Goal: Information Seeking & Learning: Learn about a topic

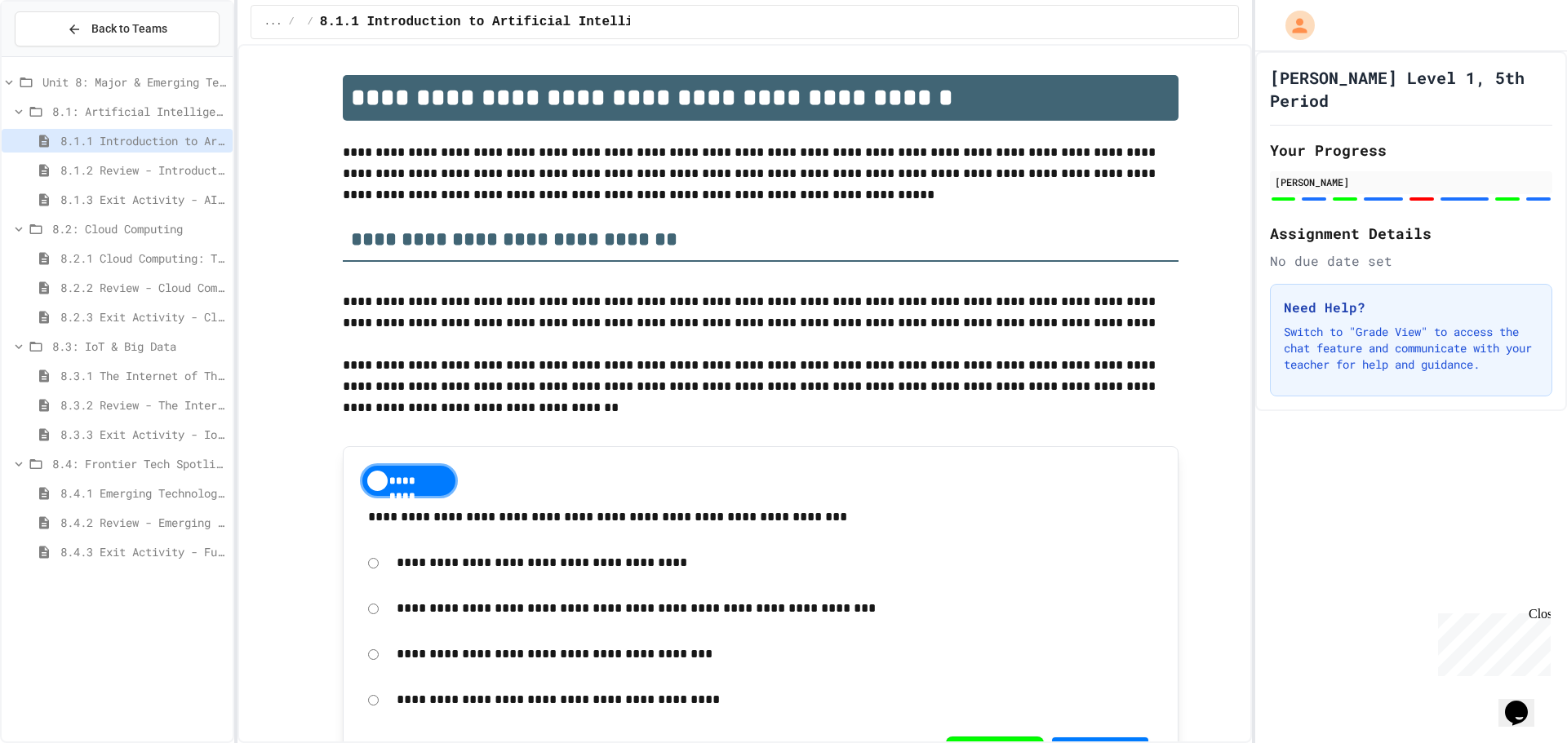
click at [177, 490] on span "8.4.1 Emerging Technologies: Shaping Our Digital Future" at bounding box center [143, 493] width 166 height 17
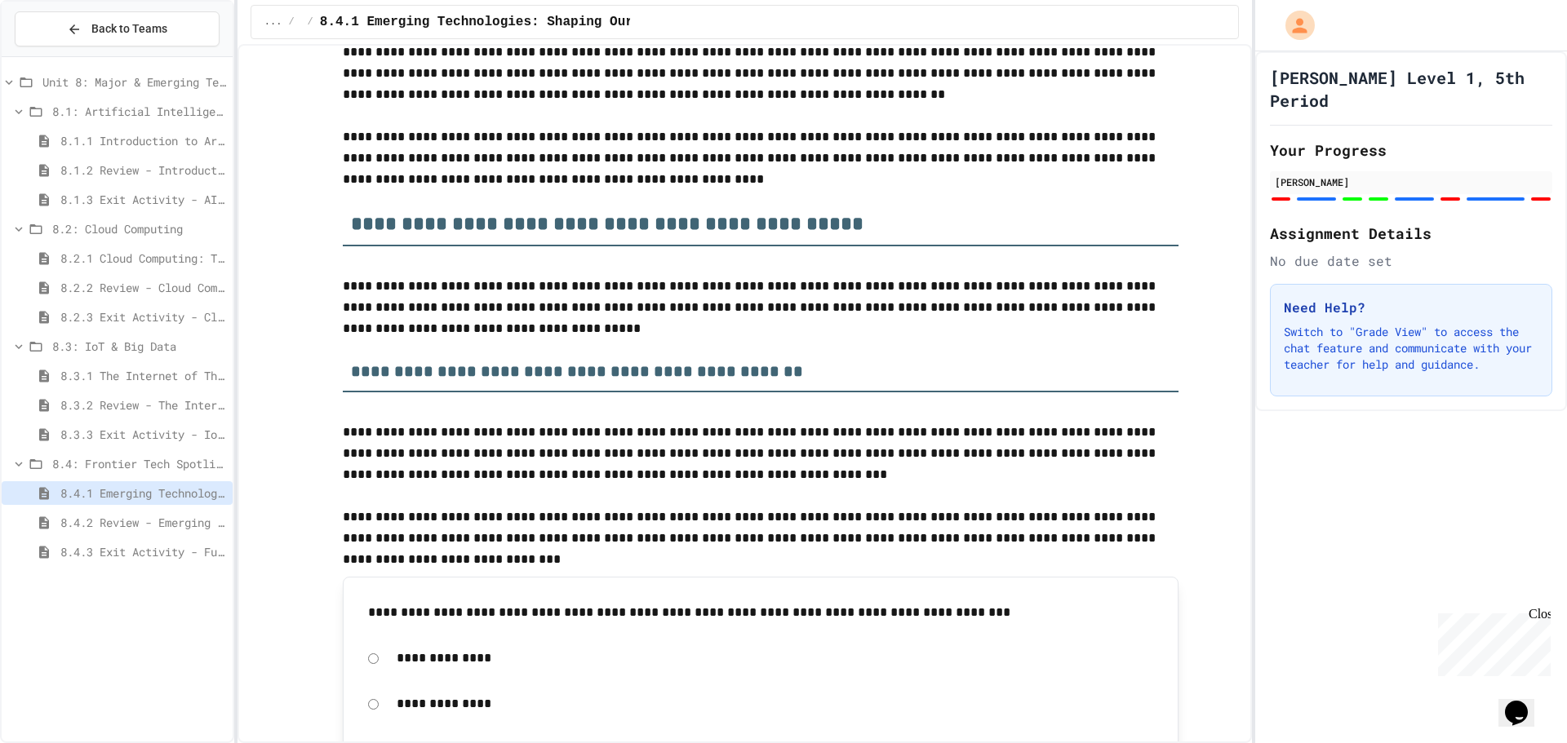
scroll to position [326, 0]
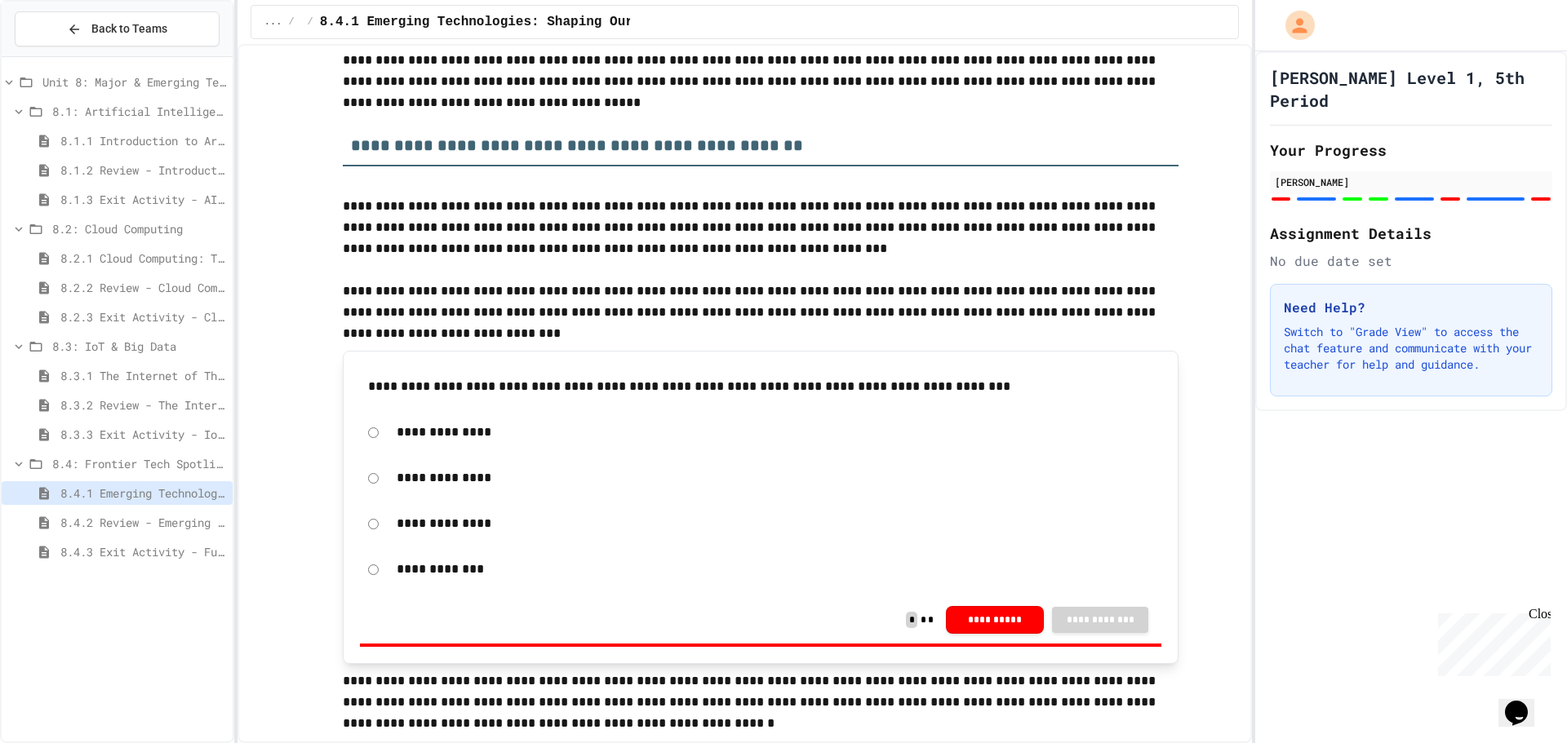
click at [221, 525] on span "8.4.2 Review - Emerging Technologies: Shaping Our Digital Future" at bounding box center [143, 522] width 166 height 17
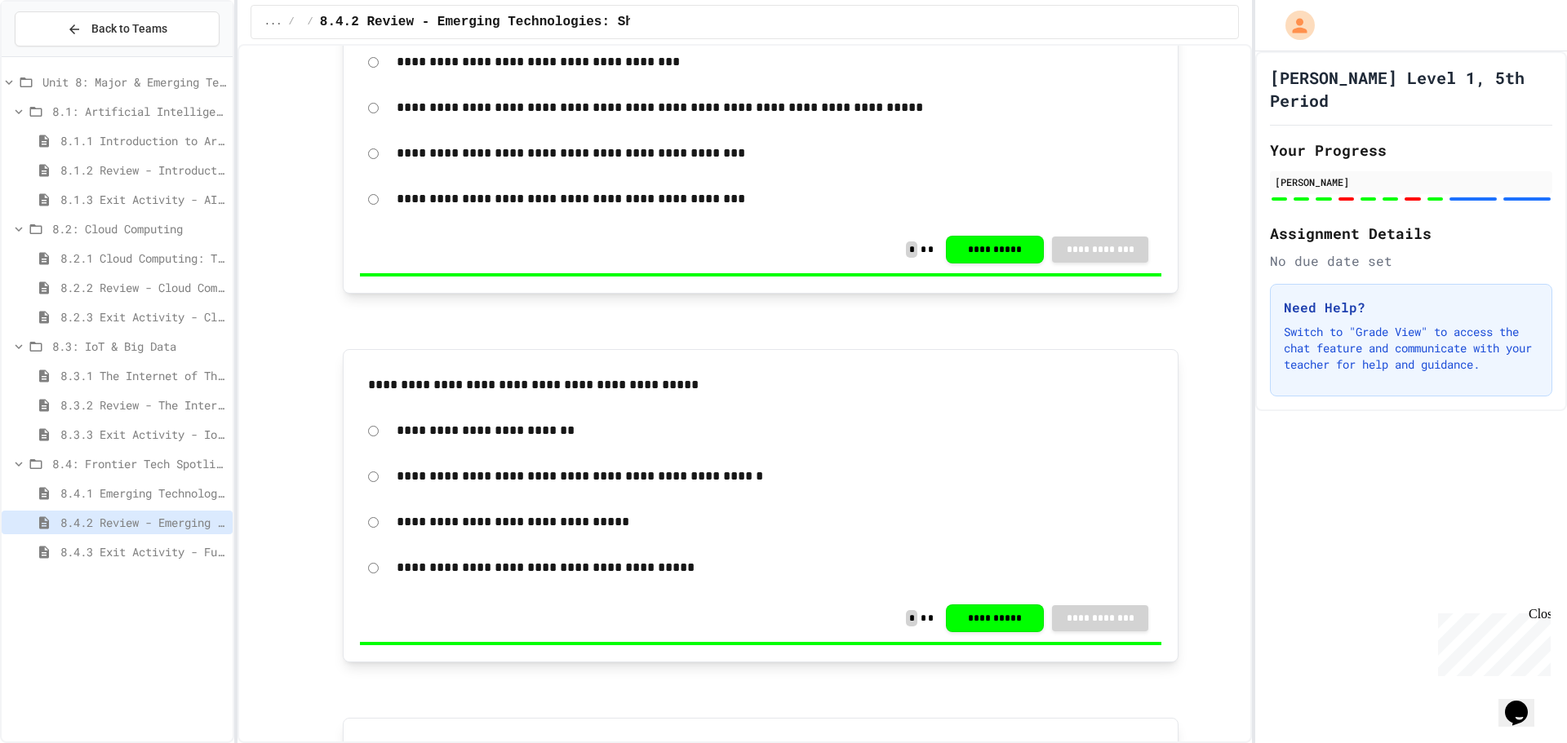
scroll to position [245, 0]
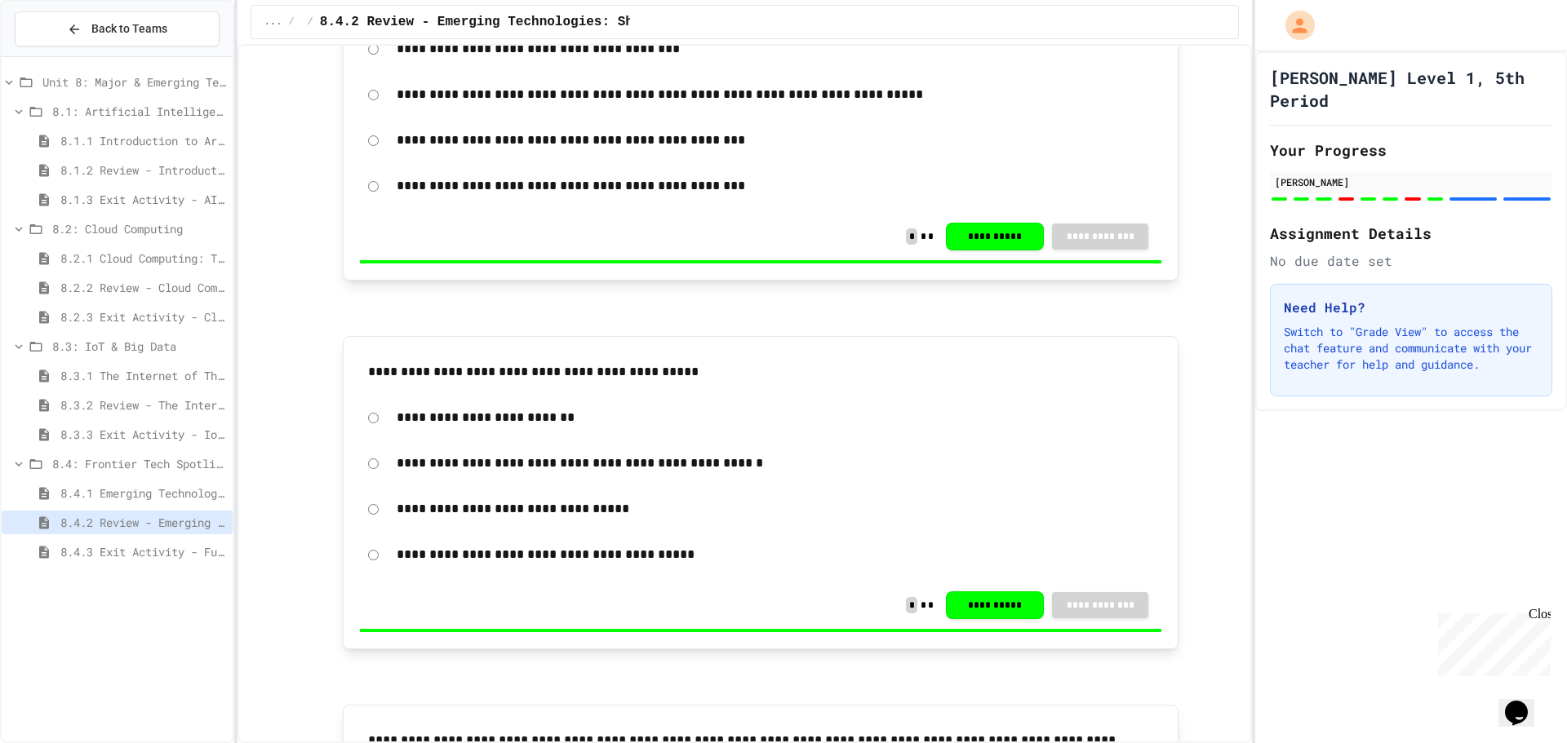
click at [157, 557] on span "8.4.3 Exit Activity - Future Tech Challenge" at bounding box center [143, 551] width 166 height 17
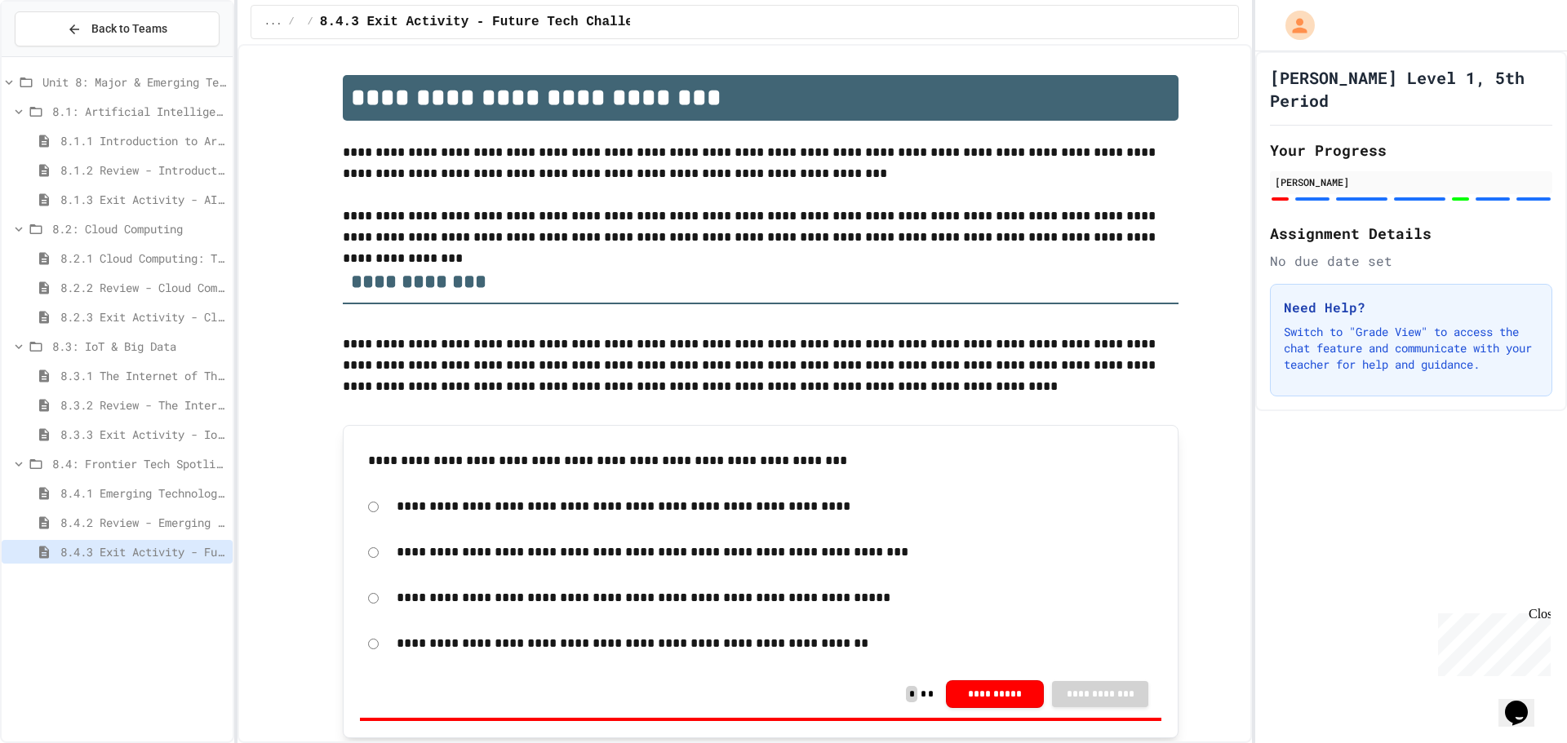
click at [154, 450] on div "8.3.3 Exit Activity - IoT Data Detective Challenge" at bounding box center [117, 437] width 231 height 29
click at [148, 479] on div "8.4: Frontier Tech Spotlight" at bounding box center [117, 466] width 231 height 29
click at [148, 509] on div "8.4.1 Emerging Technologies: Shaping Our Digital Future" at bounding box center [117, 495] width 231 height 29
click at [147, 523] on span "8.4.2 Review - Emerging Technologies: Shaping Our Digital Future" at bounding box center [143, 522] width 166 height 17
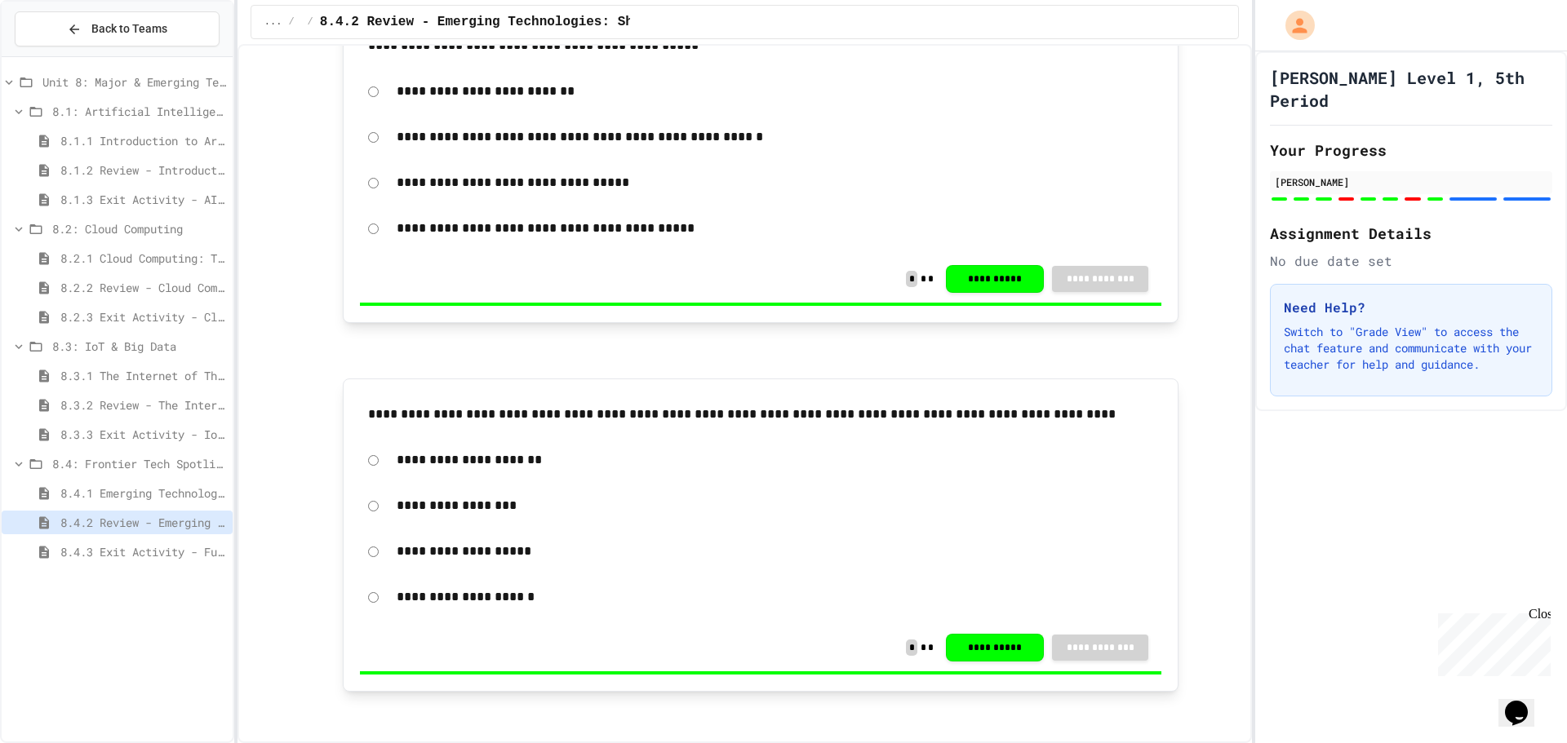
click at [145, 496] on span "8.4.1 Emerging Technologies: Shaping Our Digital Future" at bounding box center [143, 493] width 166 height 17
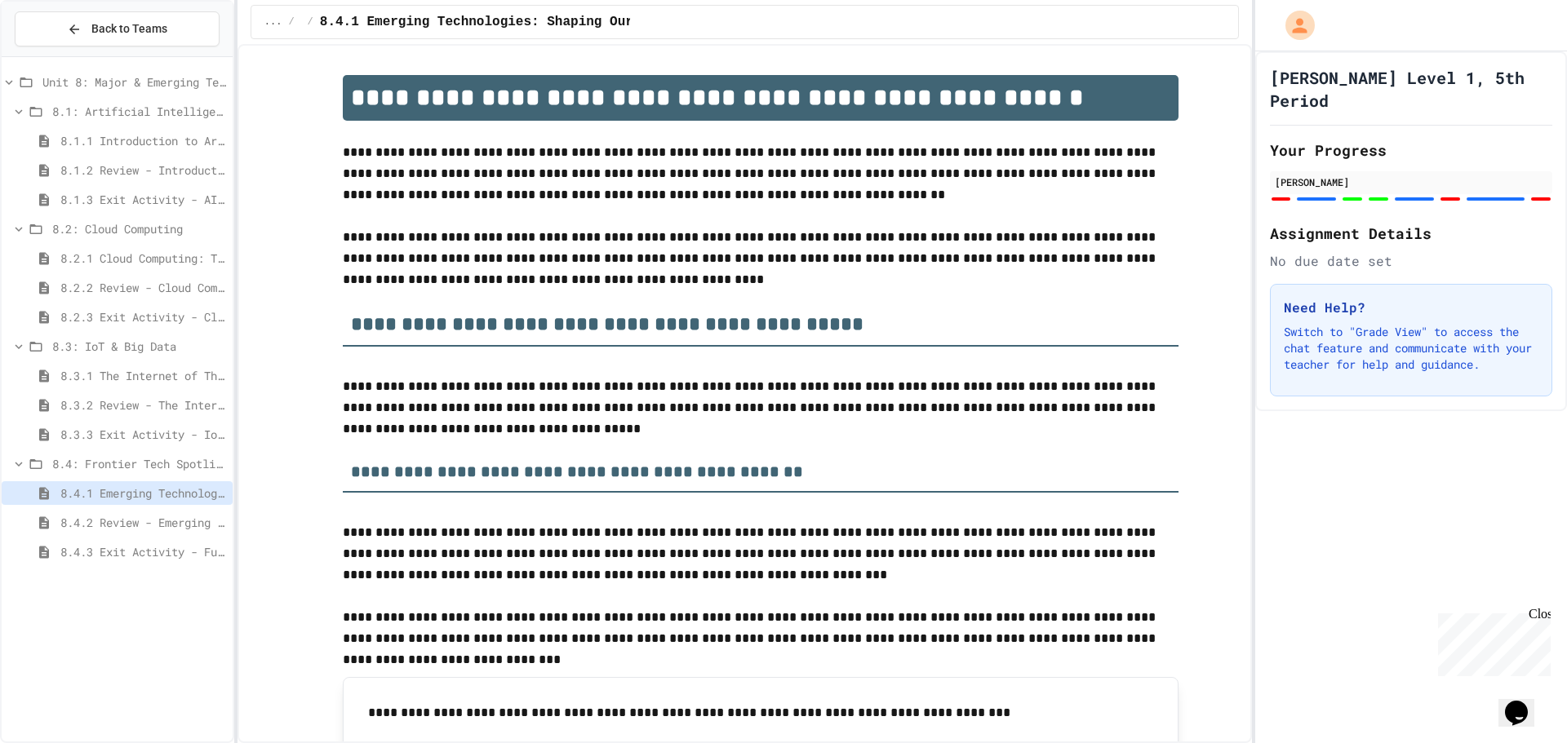
click at [166, 472] on div "8.4: Frontier Tech Spotlight" at bounding box center [117, 464] width 231 height 24
drag, startPoint x: 171, startPoint y: 468, endPoint x: 171, endPoint y: 484, distance: 15.5
click at [171, 483] on div "Unit 8: Major & Emerging Technologies 8.1: Artificial Intelligence Basics 8.1.1…" at bounding box center [117, 276] width 231 height 424
click at [173, 497] on div "Unit 8: Major & Emerging Technologies 8.1: Artificial Intelligence Basics 8.1.1…" at bounding box center [117, 400] width 231 height 672
click at [196, 470] on span "8.4: Frontier Tech Spotlight" at bounding box center [140, 463] width 171 height 17
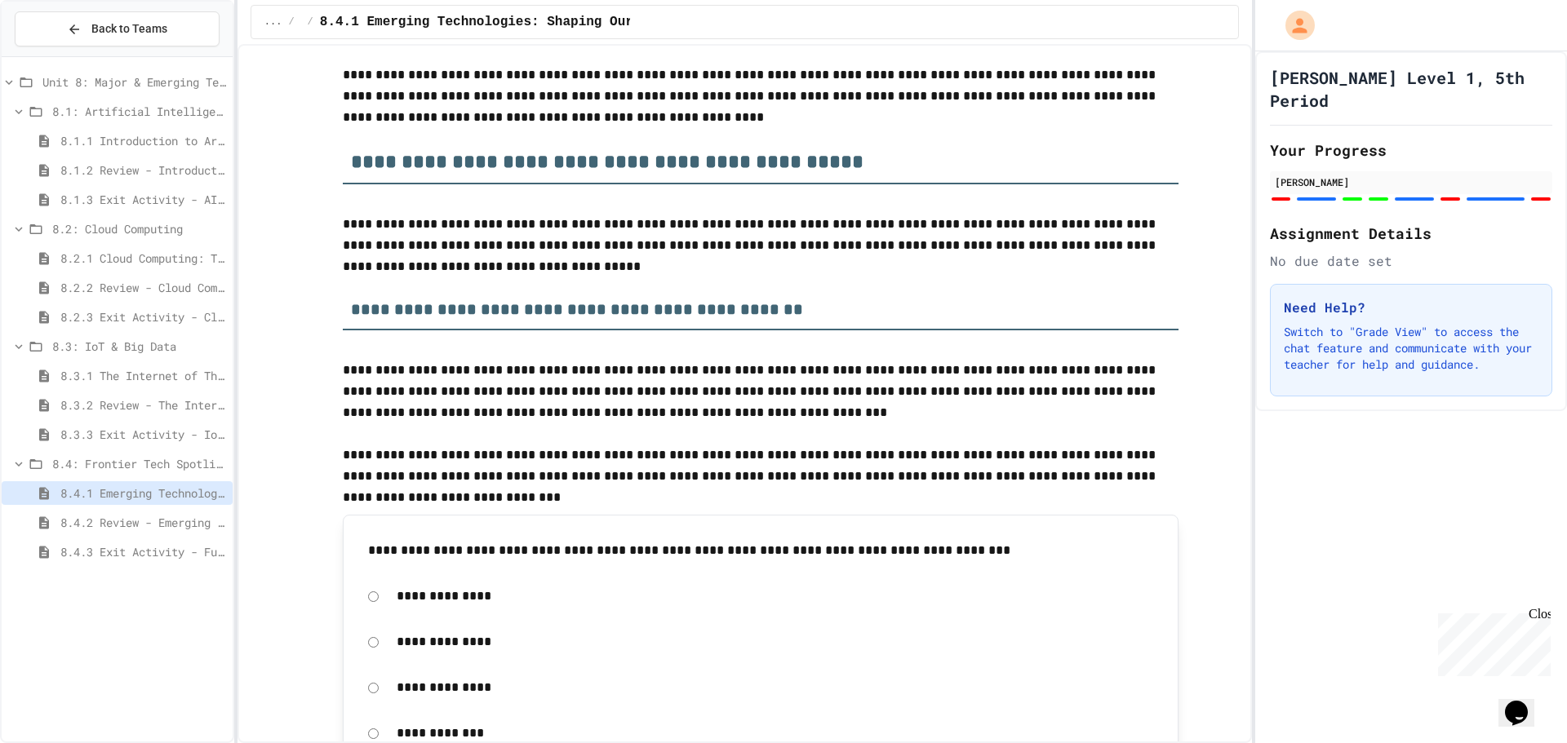
scroll to position [326, 0]
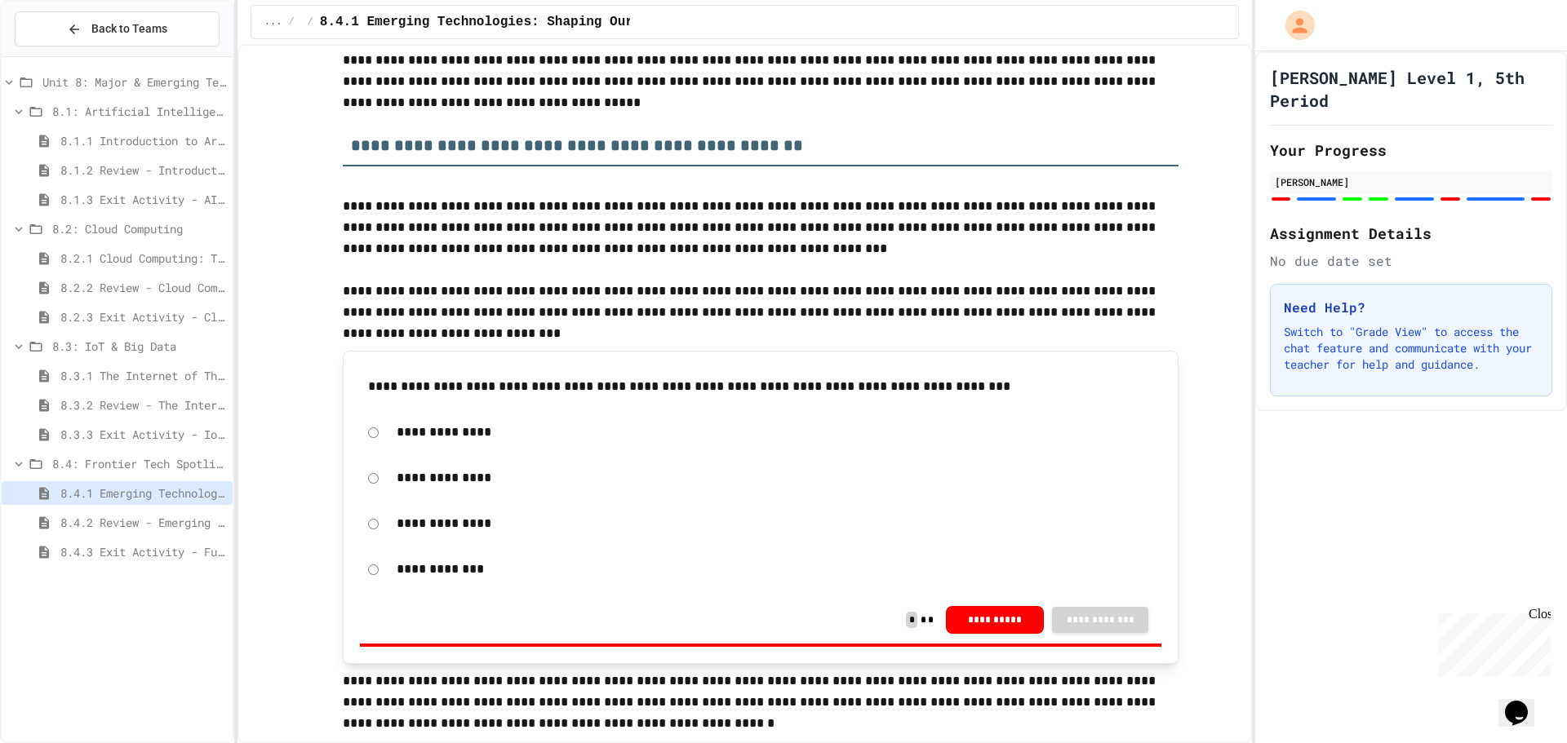
click at [69, 440] on span "8.3.3 Exit Activity - IoT Data Detective Challenge" at bounding box center [143, 434] width 166 height 17
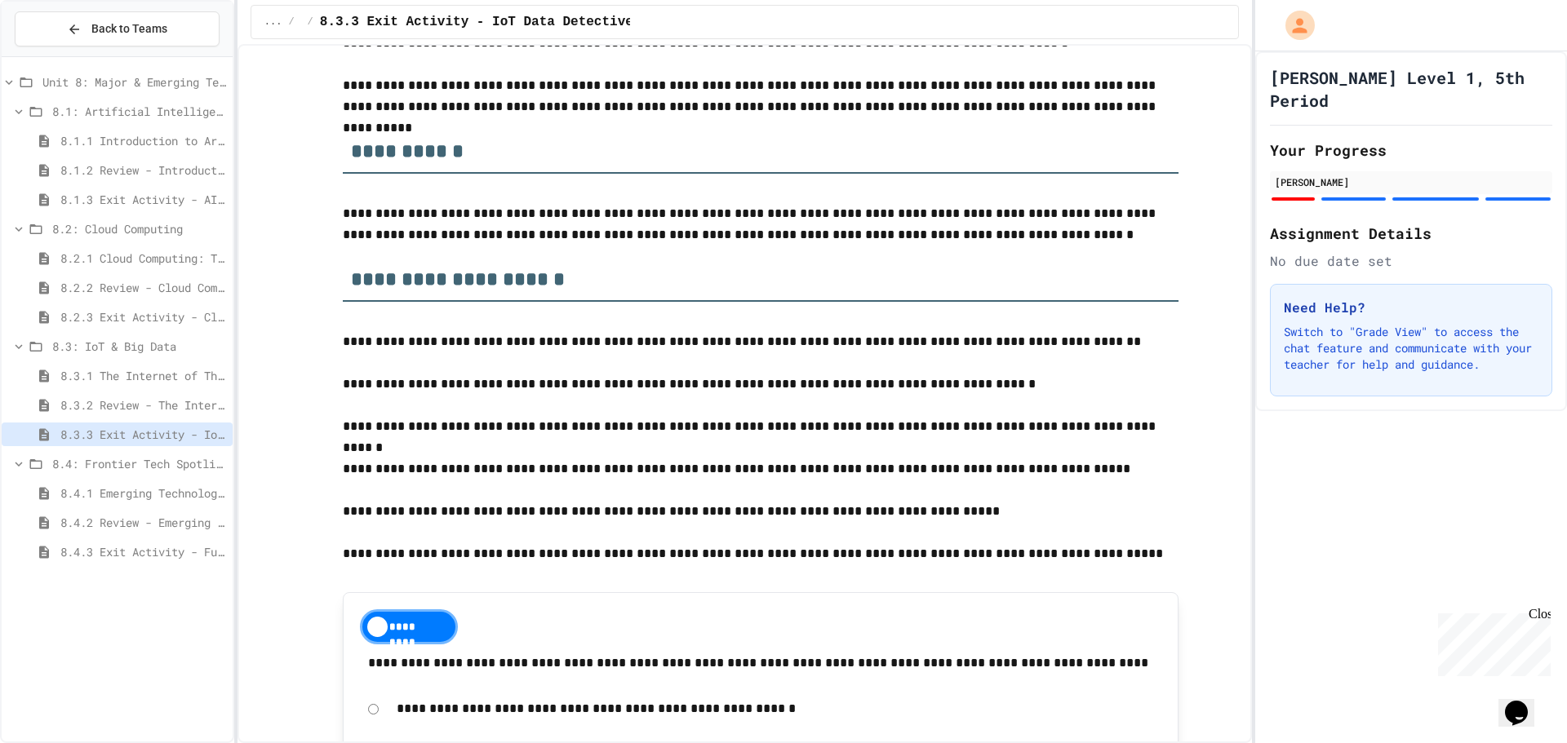
scroll to position [163, 0]
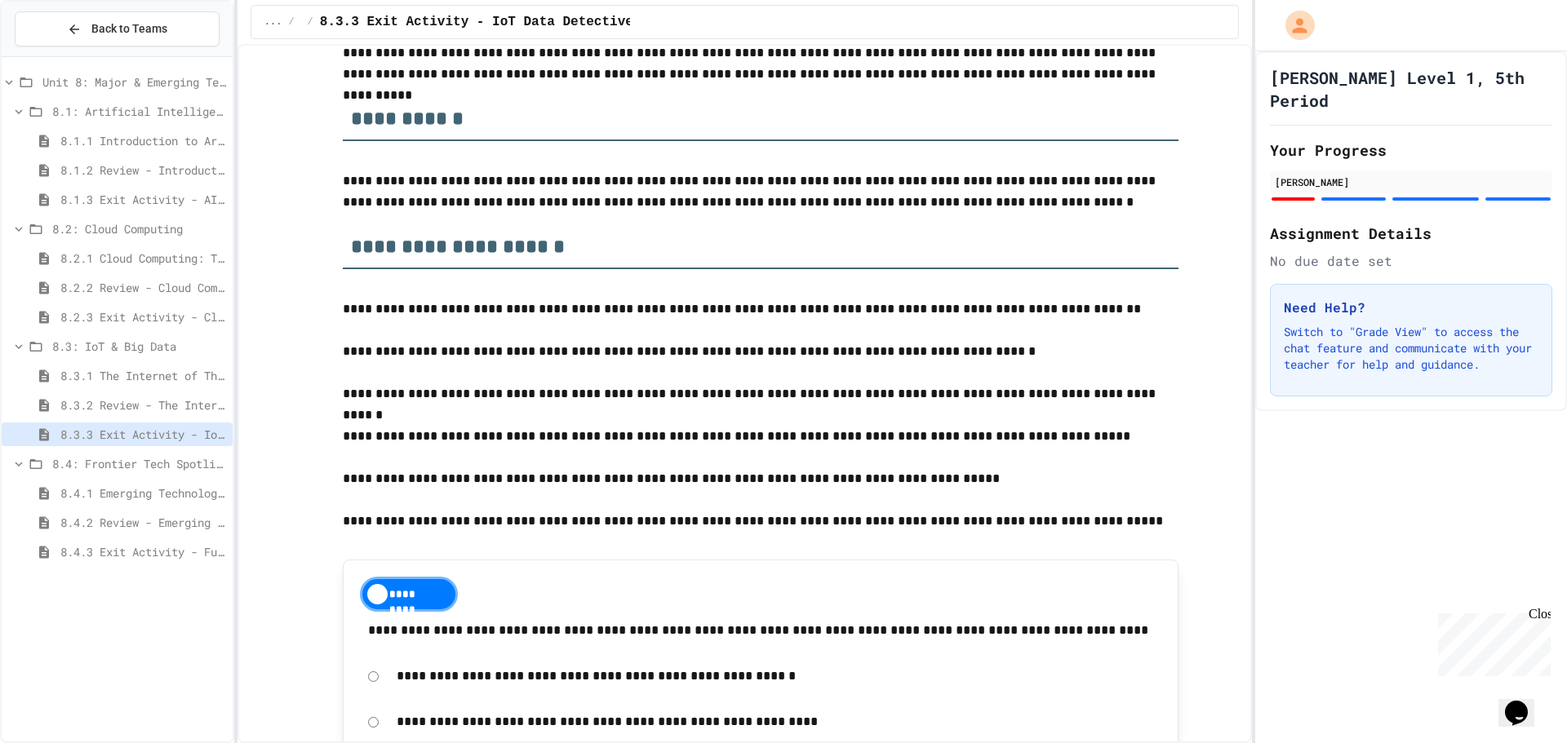
click at [157, 405] on span "8.3.2 Review - The Internet of Things and Big Data" at bounding box center [143, 405] width 166 height 17
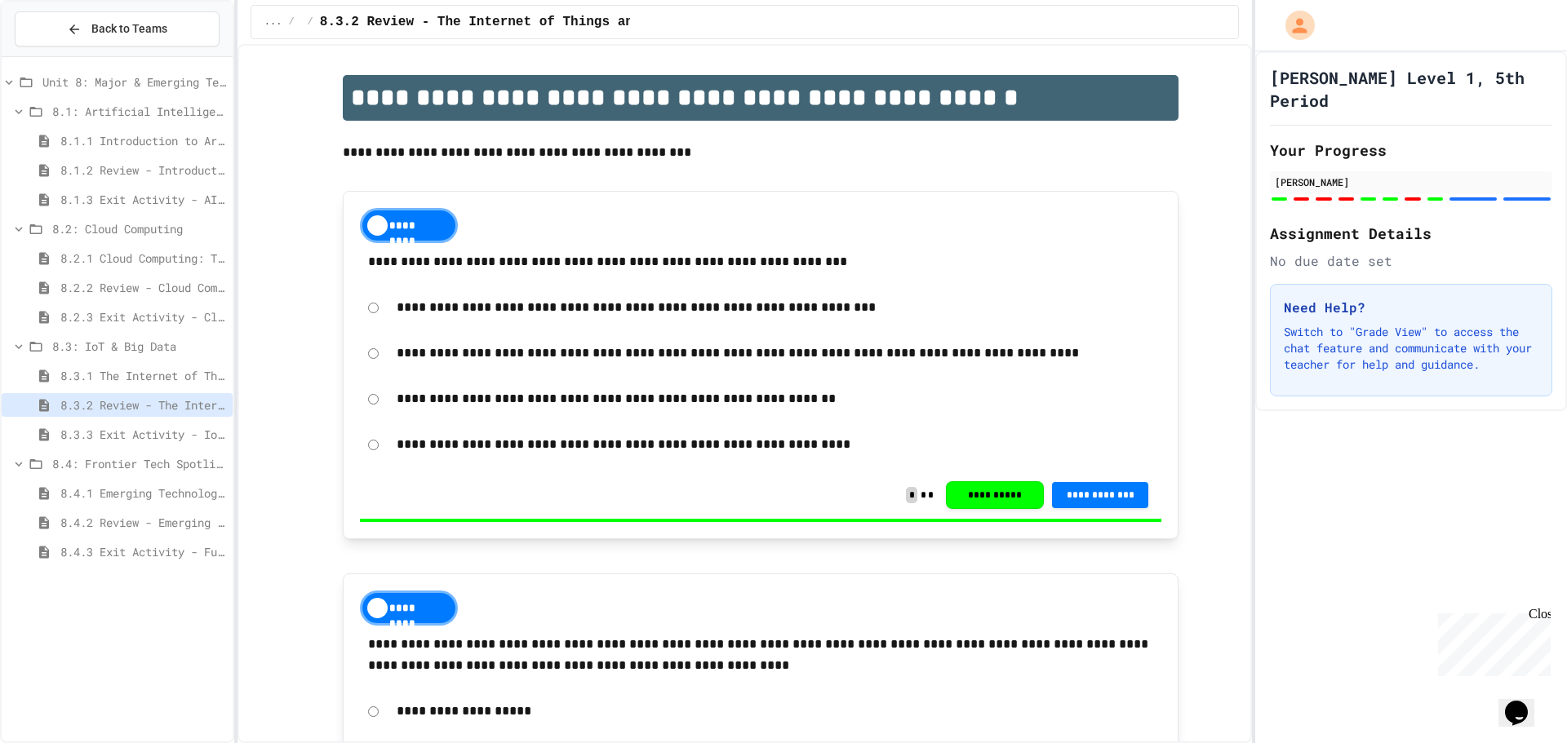
click at [111, 374] on span "8.3.1 The Internet of Things and Big Data: Our Connected Digital World" at bounding box center [143, 375] width 166 height 17
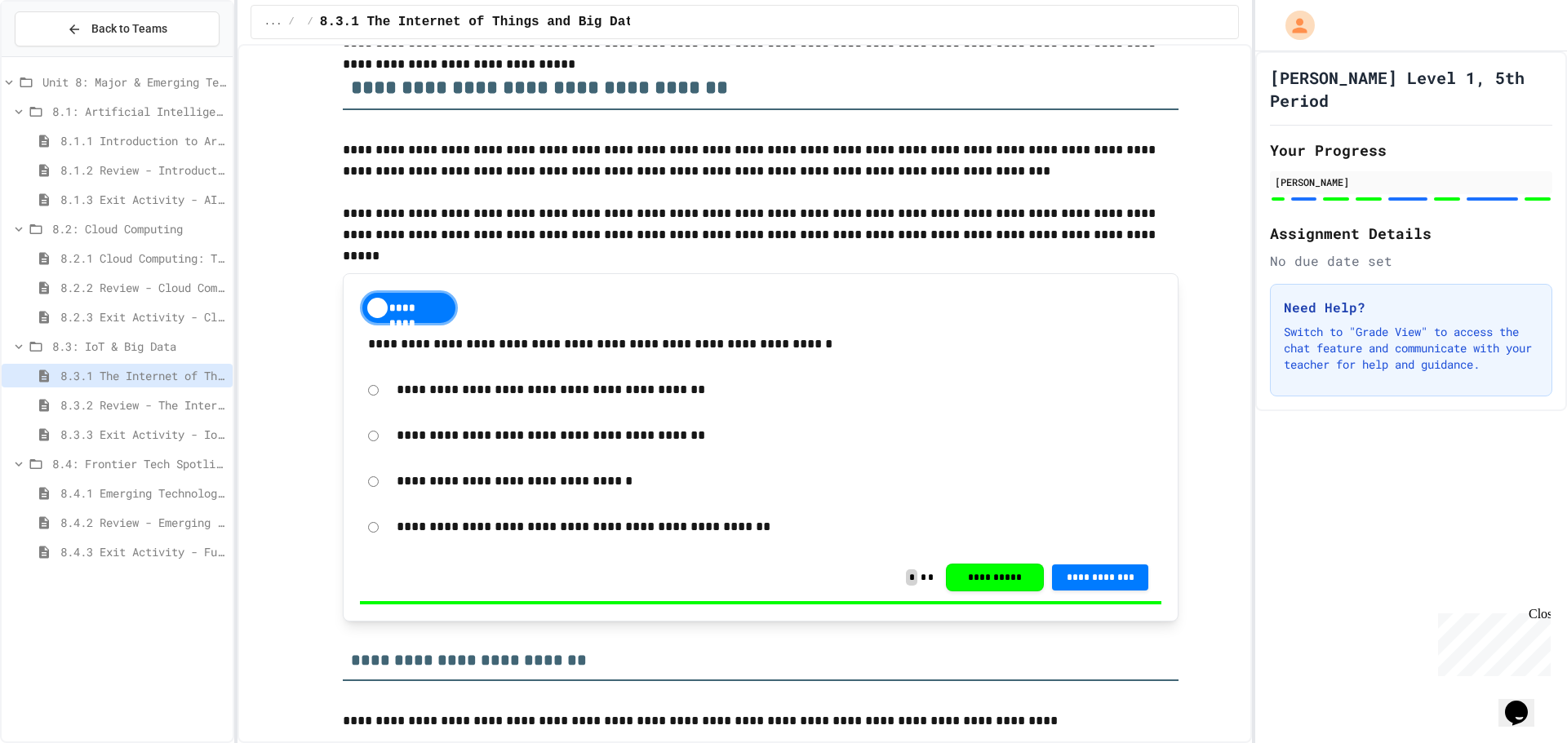
scroll to position [326, 0]
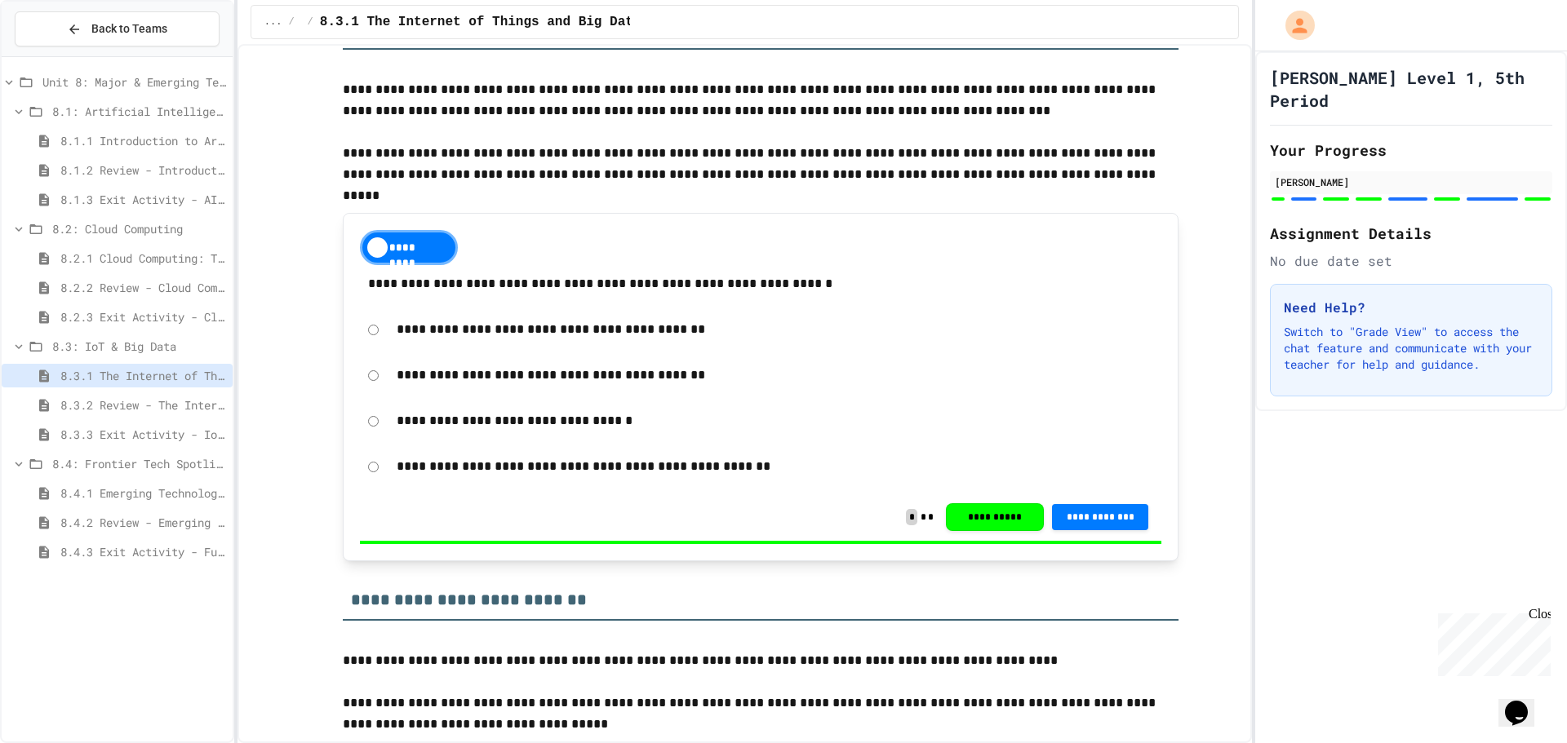
click at [138, 313] on span "8.2.3 Exit Activity - Cloud Service Detective" at bounding box center [143, 316] width 166 height 17
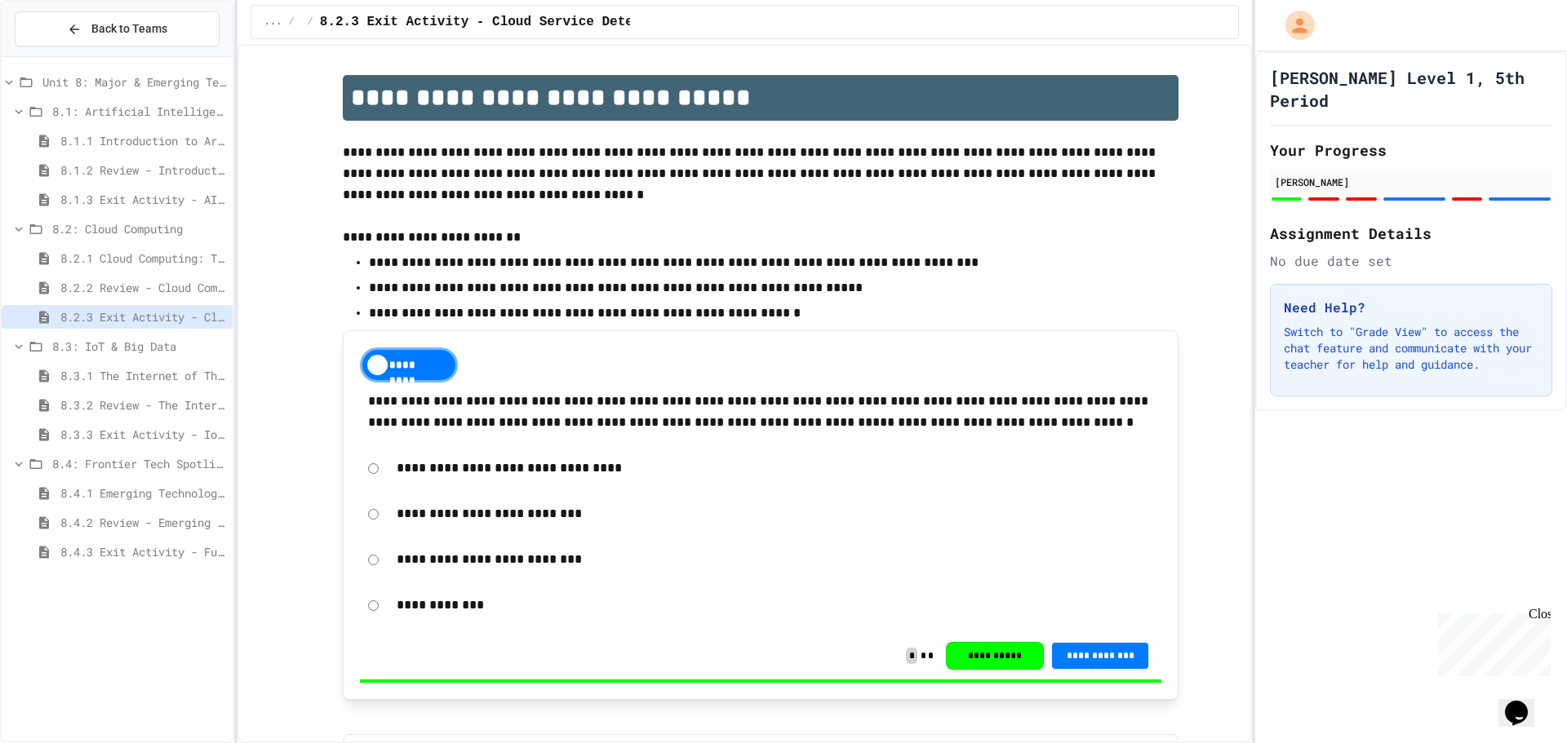
drag, startPoint x: 138, startPoint y: 313, endPoint x: 152, endPoint y: 280, distance: 36.2
click at [152, 280] on span "8.2.2 Review - Cloud Computing" at bounding box center [143, 287] width 166 height 17
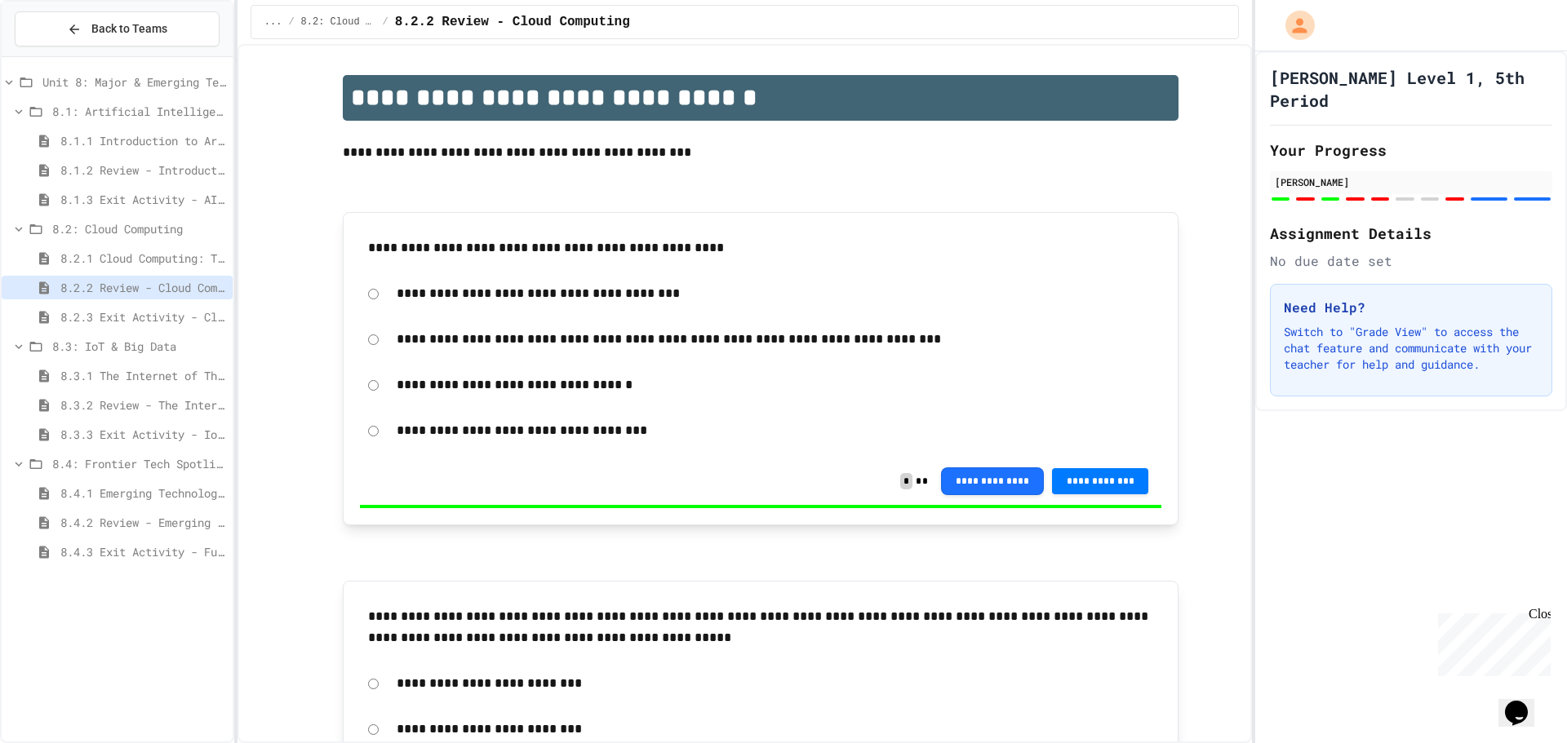
click at [150, 256] on span "8.2.1 Cloud Computing: Transforming the Digital World" at bounding box center [143, 258] width 166 height 17
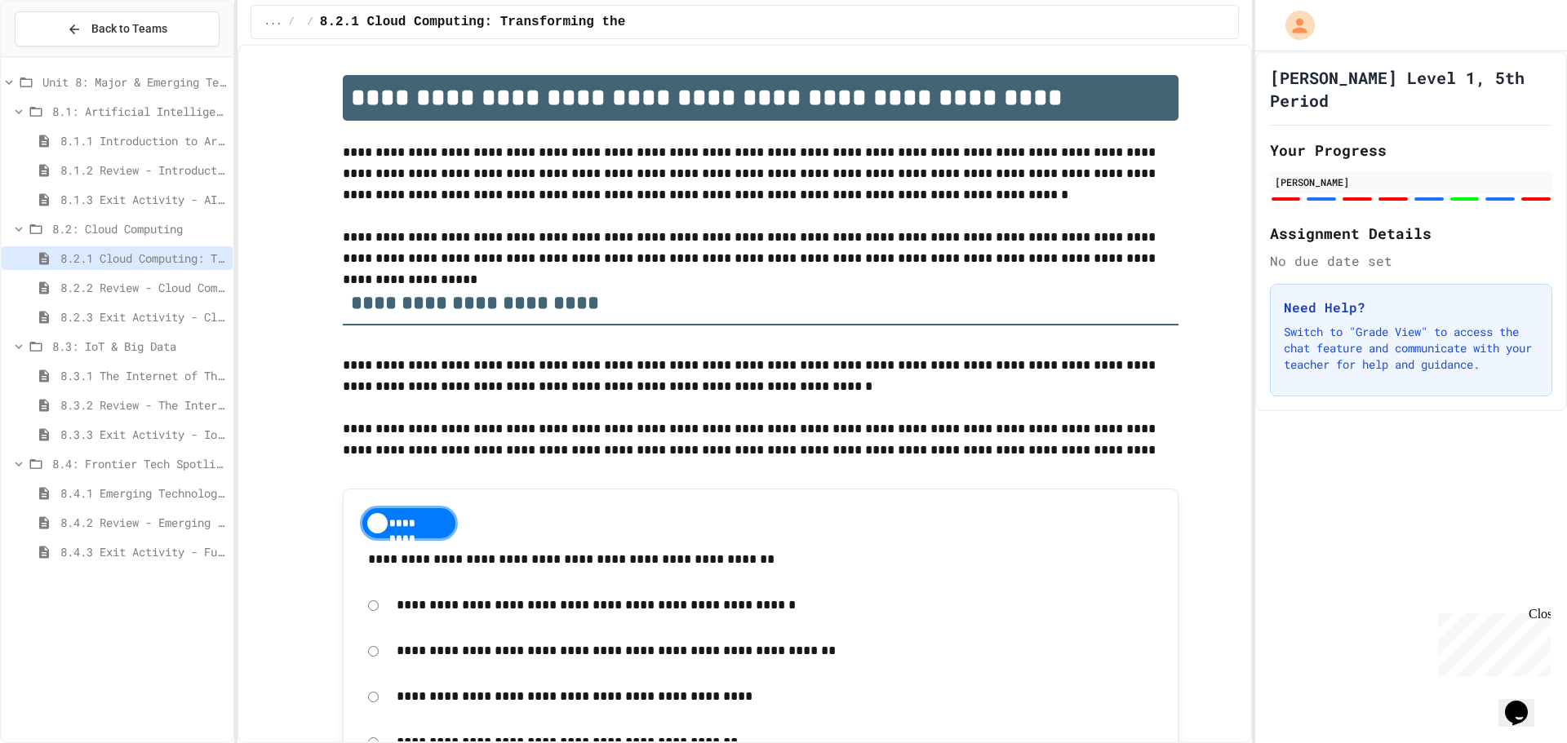
click at [167, 207] on span "8.1.3 Exit Activity - AI Detective" at bounding box center [143, 199] width 166 height 17
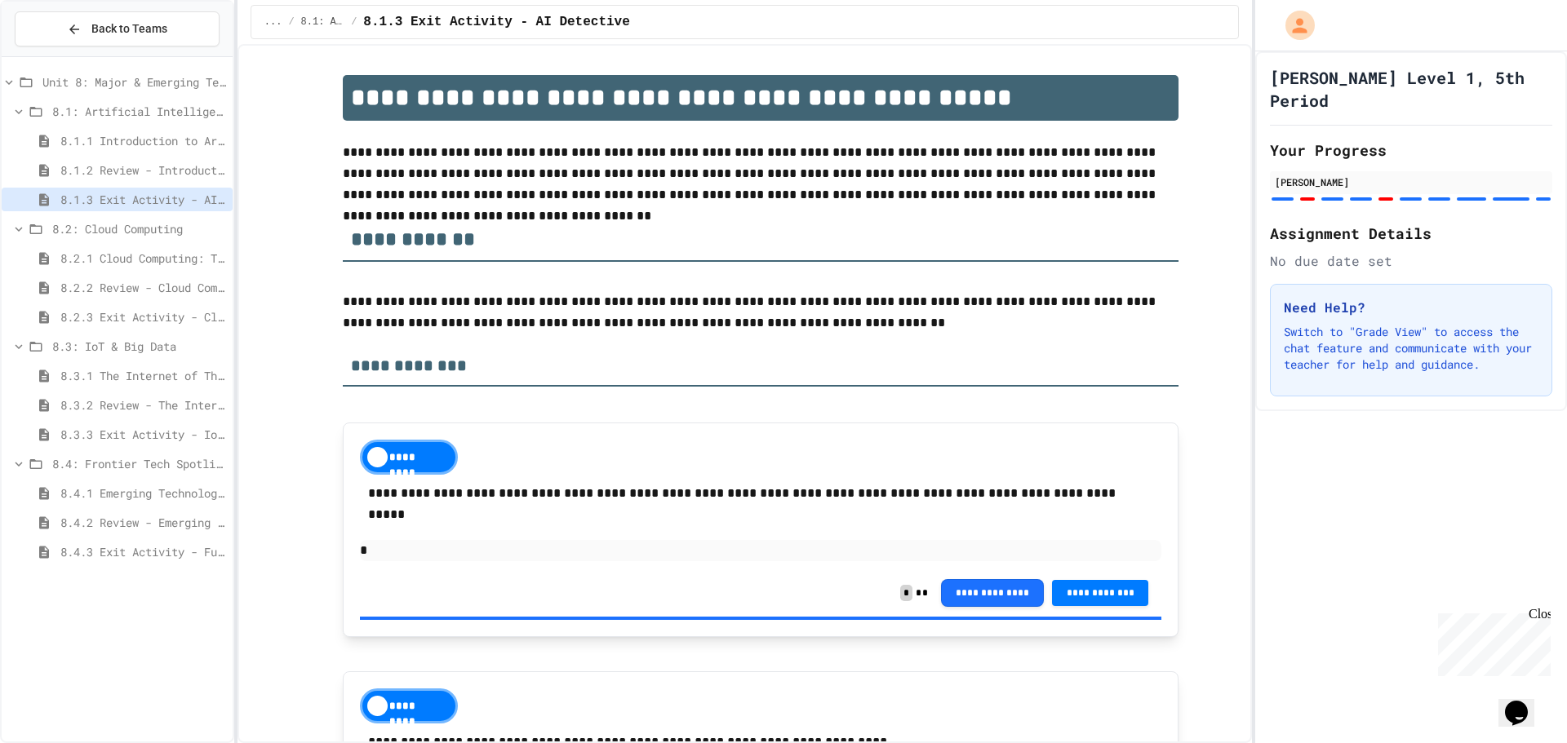
click at [178, 184] on div "8.1.2 Review - Introduction to Artificial Intelligence" at bounding box center [117, 172] width 231 height 29
click at [186, 172] on span "8.1.2 Review - Introduction to Artificial Intelligence" at bounding box center [143, 170] width 166 height 17
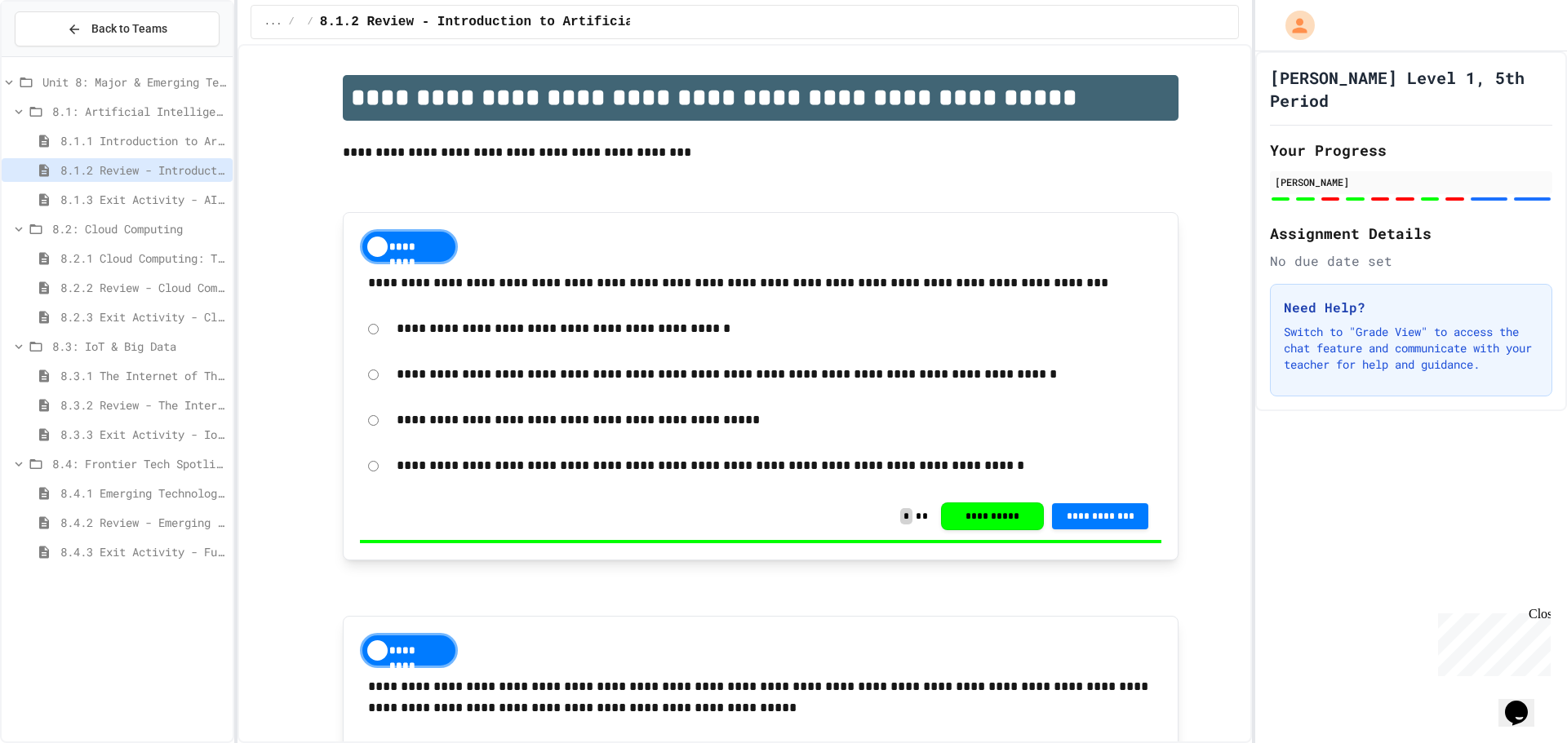
click at [197, 149] on div "8.1.1 Introduction to Artificial Intelligence" at bounding box center [117, 141] width 231 height 24
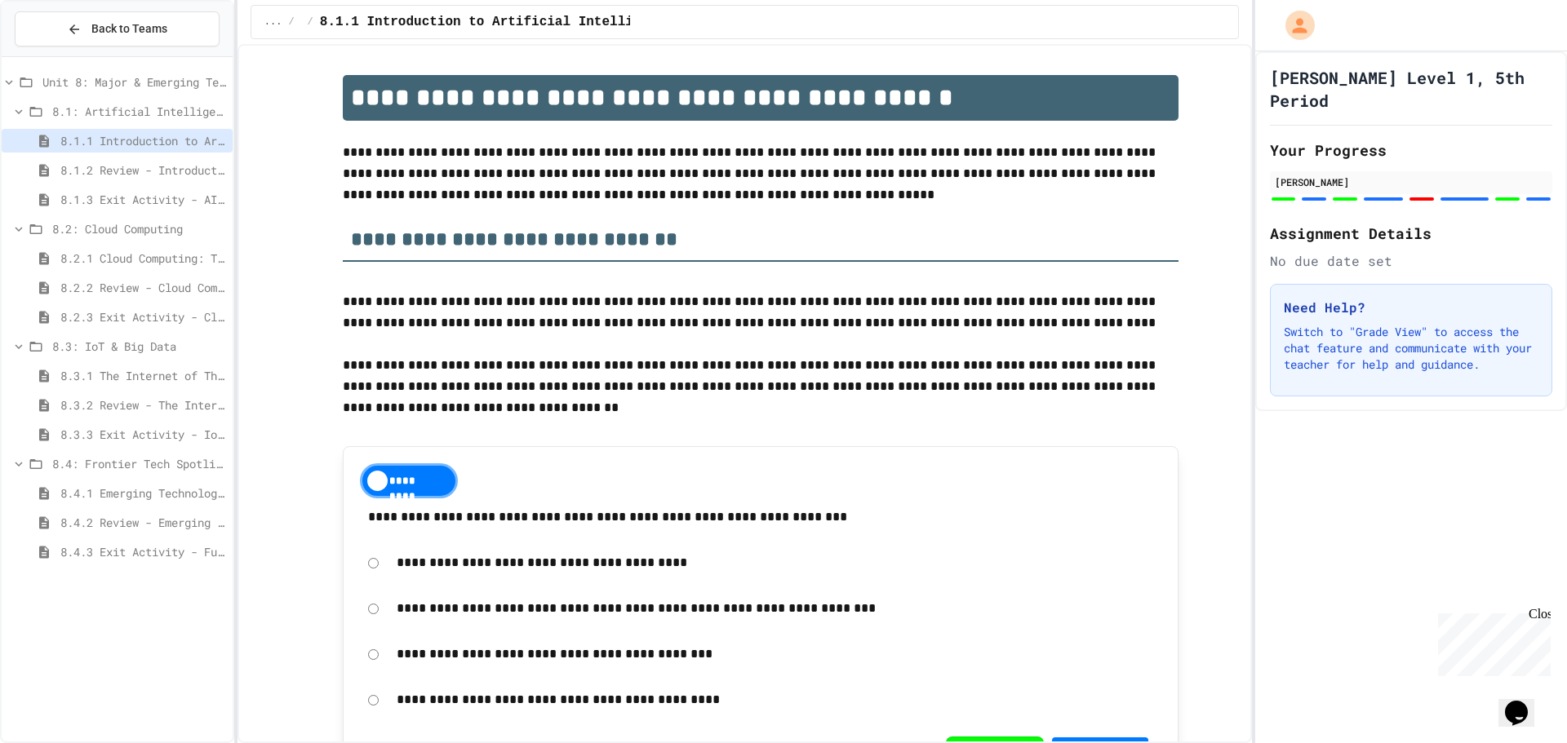
click at [22, 109] on icon at bounding box center [18, 111] width 15 height 15
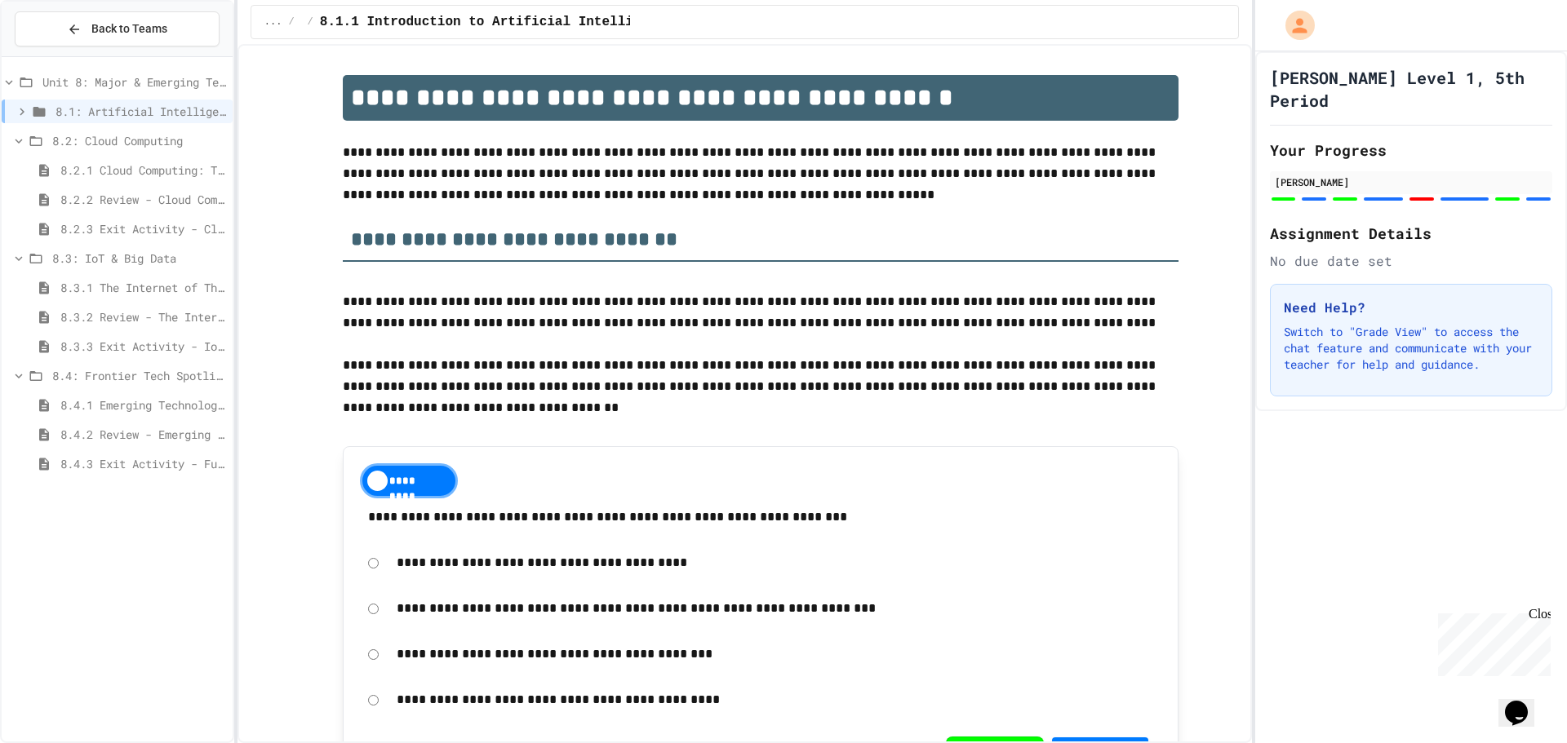
click at [20, 135] on span at bounding box center [28, 141] width 34 height 15
click at [24, 175] on icon at bounding box center [18, 170] width 15 height 15
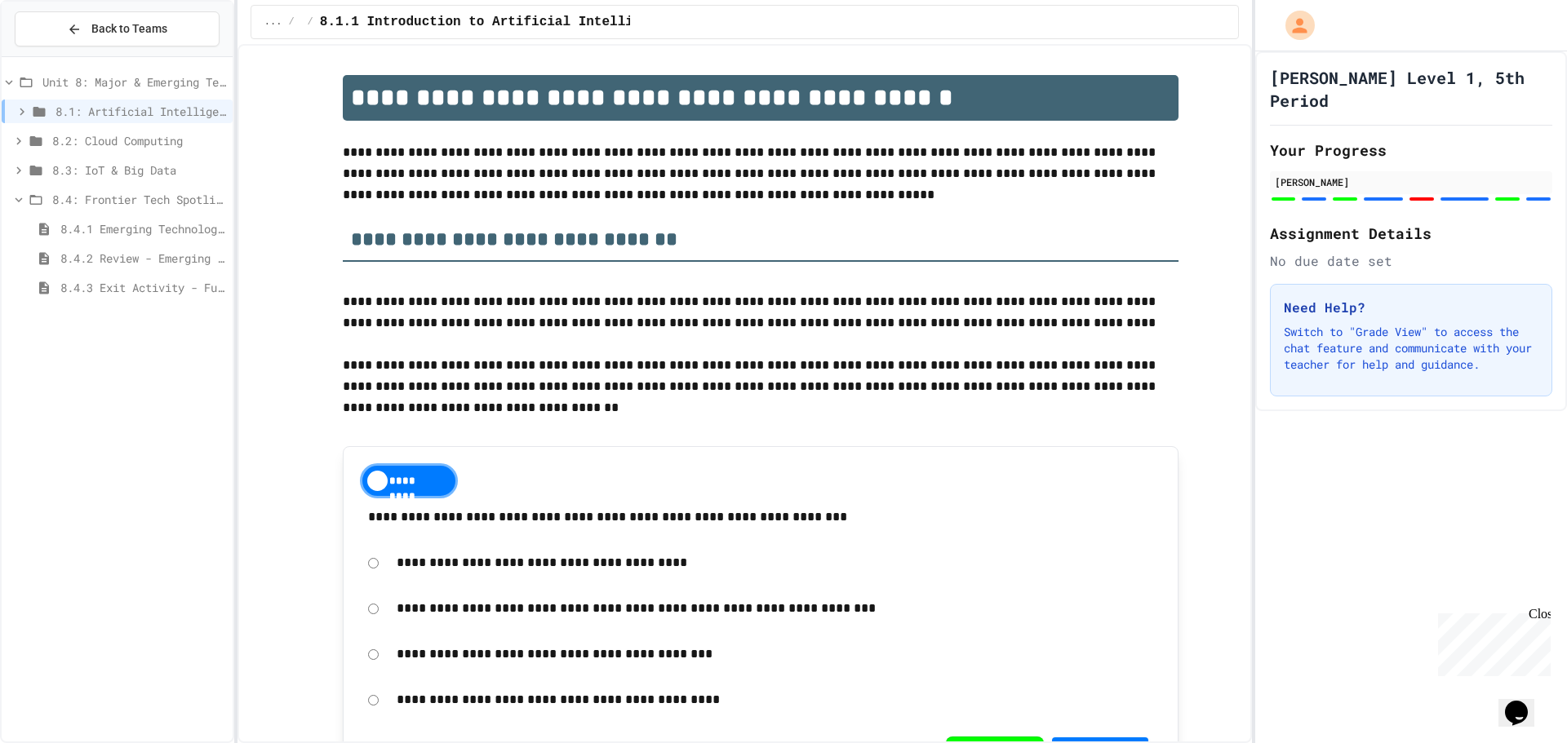
click at [11, 209] on div "8.4: Frontier Tech Spotlight" at bounding box center [117, 200] width 231 height 24
click at [37, 324] on div "Unit 8: Major & Emerging Technologies 8.1: Artificial Intelligence Basics 8.2: …" at bounding box center [117, 400] width 231 height 672
click at [100, 139] on span "8.2: Cloud Computing" at bounding box center [139, 140] width 174 height 17
click at [20, 140] on icon at bounding box center [18, 141] width 15 height 15
click at [0, 73] on div "Back to Teams Unit 8: Major & Emerging Technologies 8.1: Artificial Intelligenc…" at bounding box center [117, 371] width 234 height 743
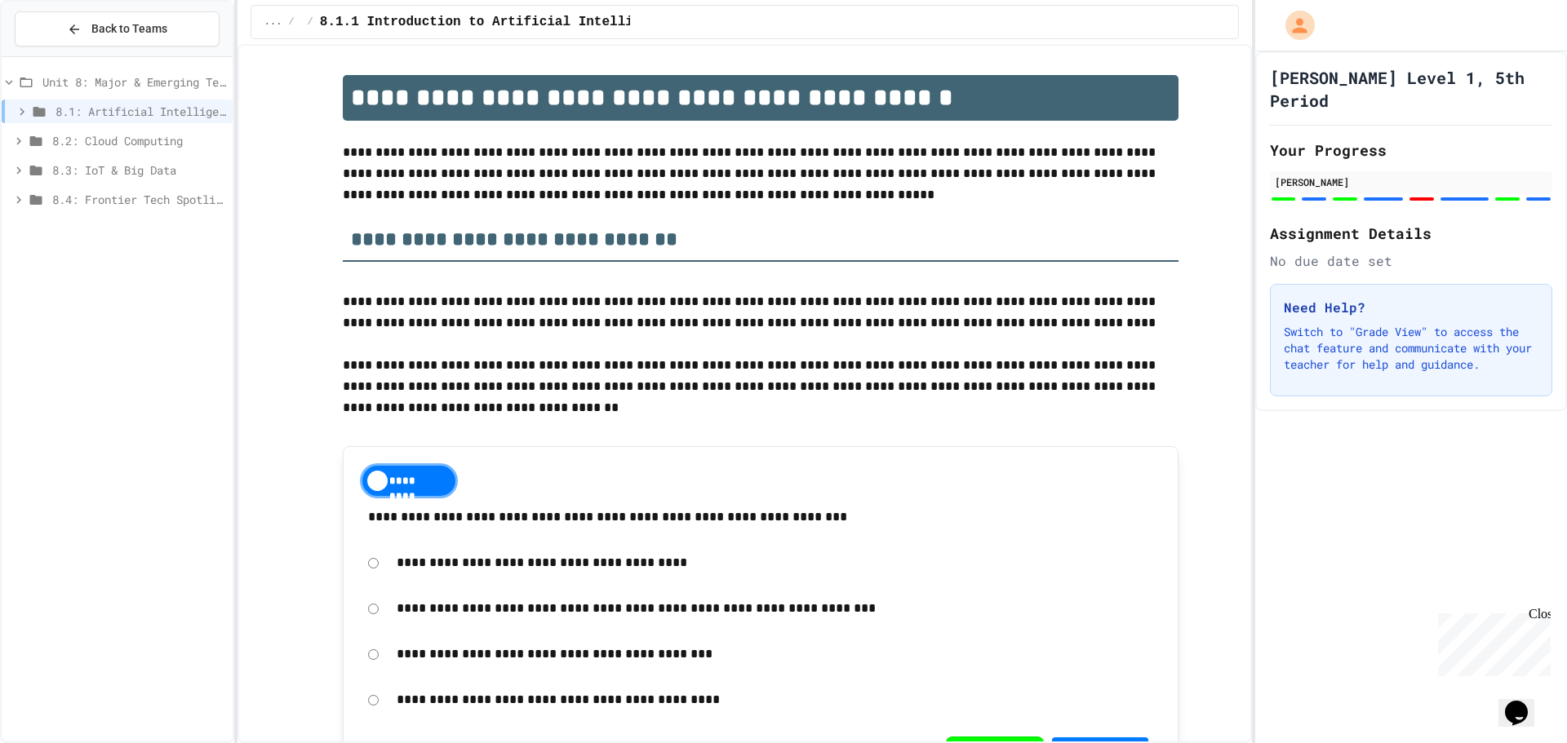
click at [17, 87] on icon at bounding box center [26, 82] width 20 height 15
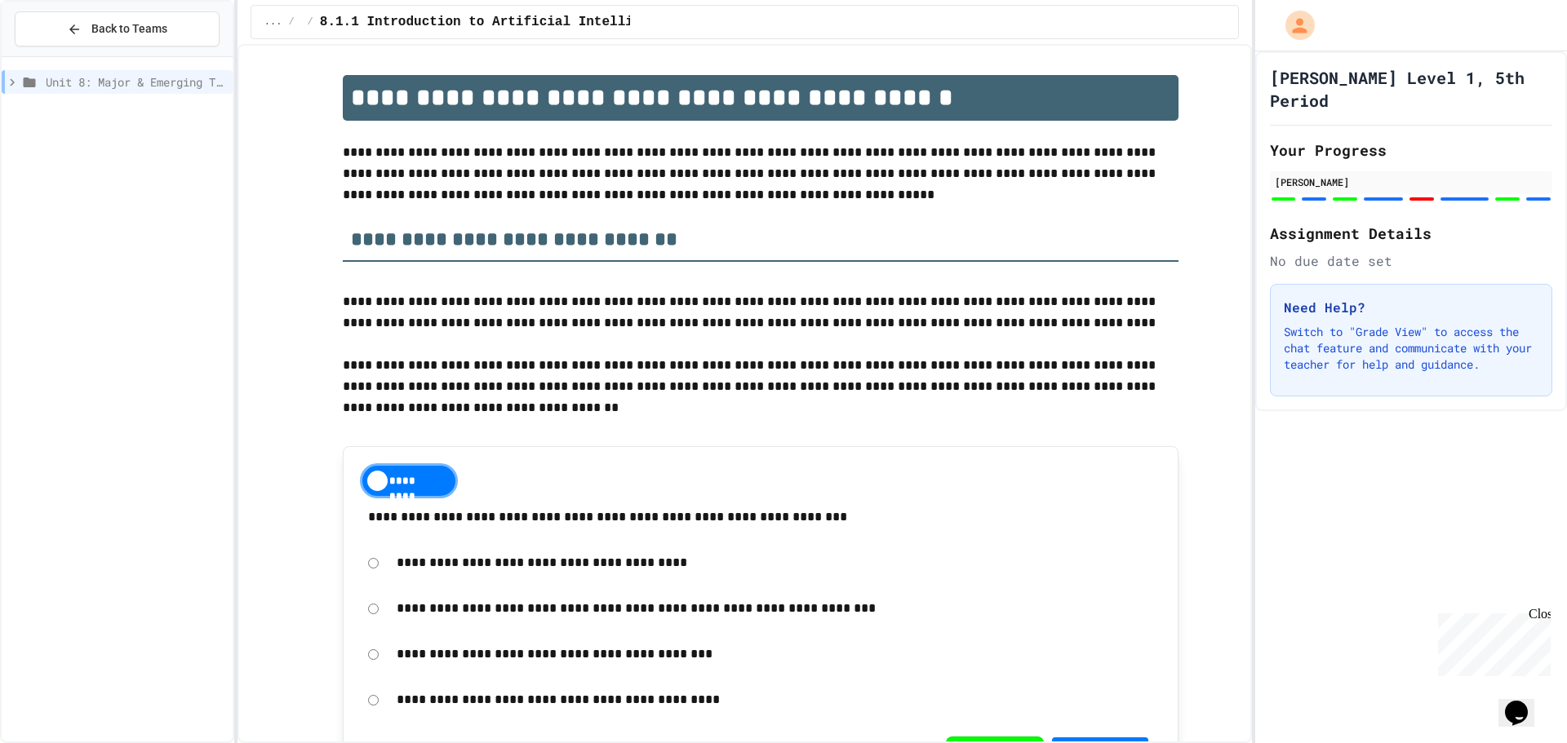
click at [49, 206] on div "Unit 8: Major & Emerging Technologies" at bounding box center [117, 400] width 231 height 672
click at [0, 80] on div "Back to Teams Unit 8: Major & Emerging Technologies" at bounding box center [117, 371] width 234 height 743
click at [33, 82] on icon at bounding box center [30, 83] width 12 height 10
